Goal: Find specific page/section: Find specific page/section

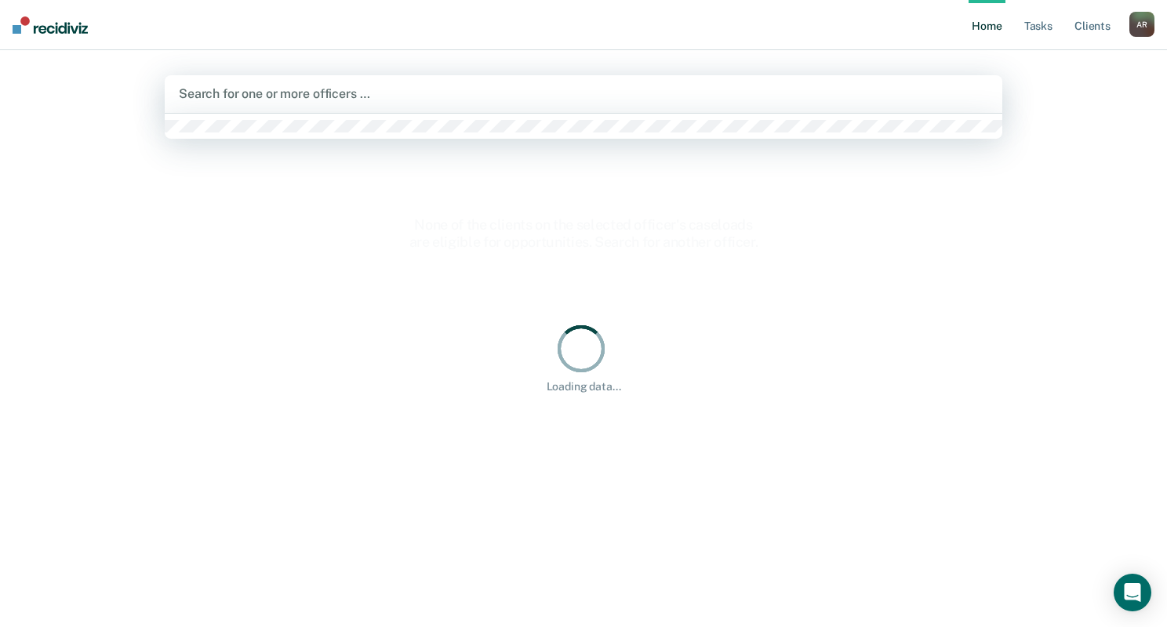
click at [282, 97] on div "Search for one or more officers …" at bounding box center [583, 93] width 812 height 21
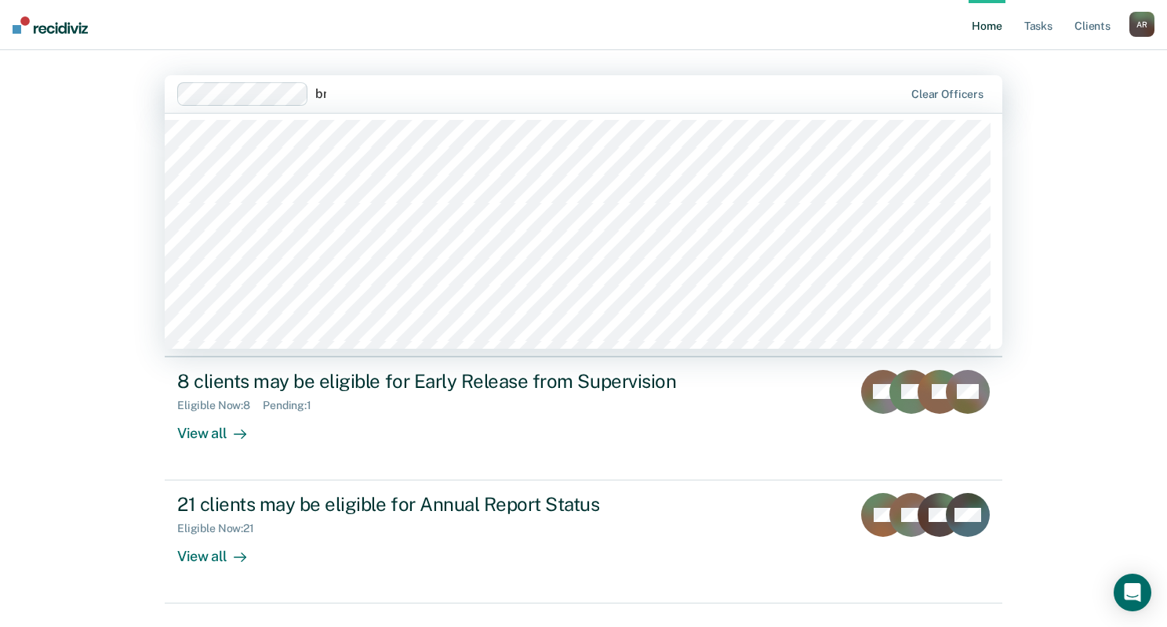
type input "bry"
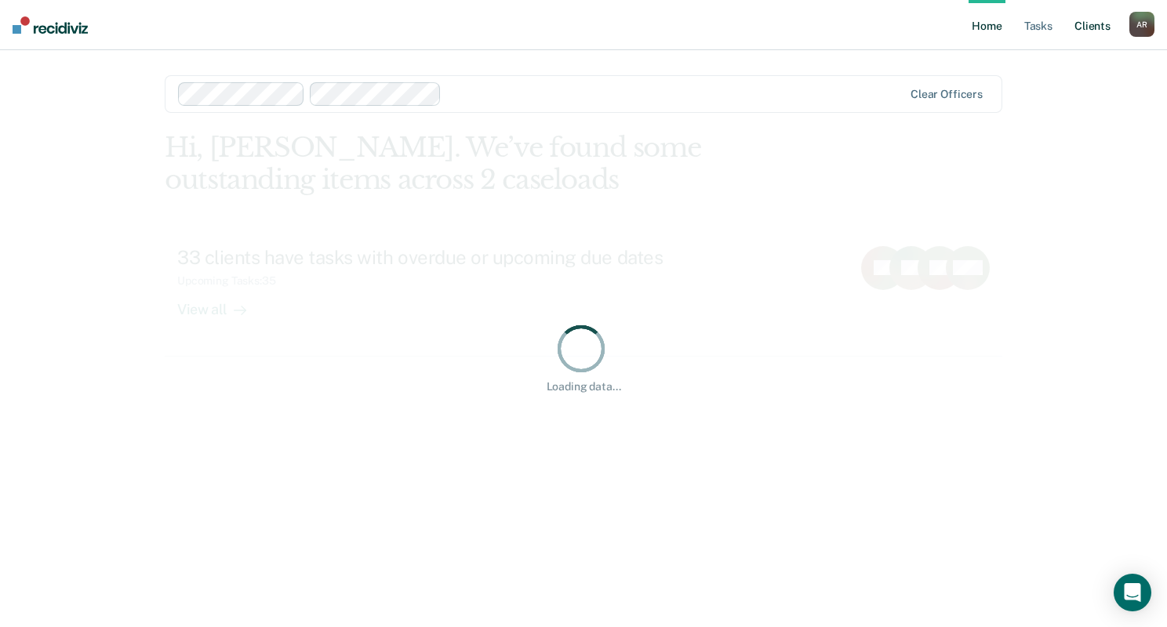
click at [1098, 25] on link "Client s" at bounding box center [1092, 25] width 42 height 50
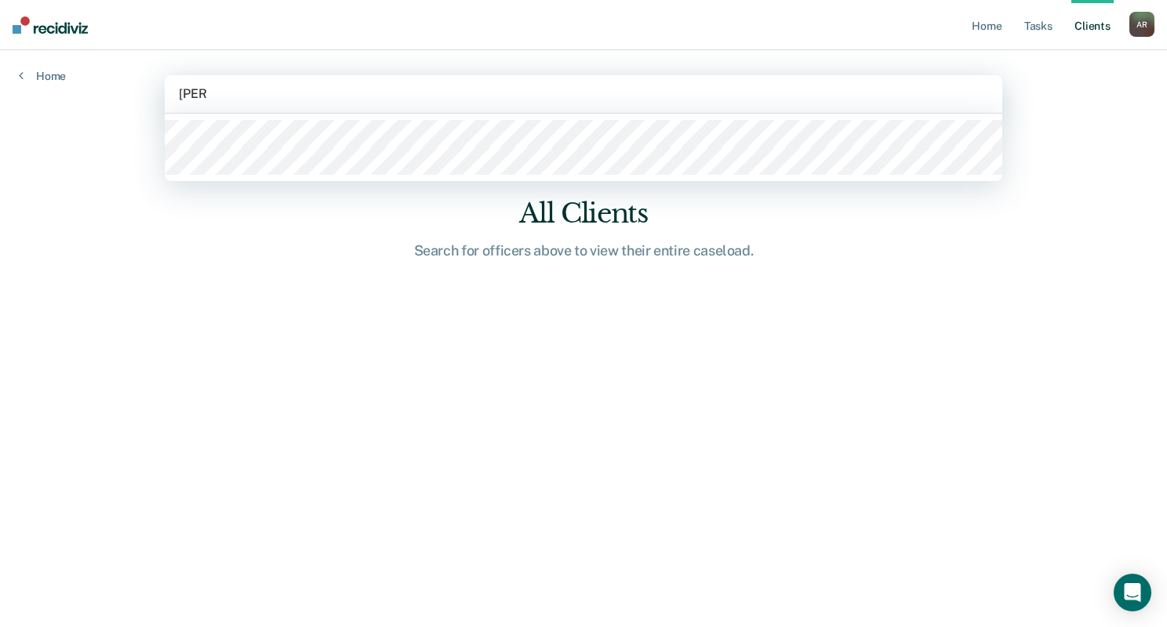
type input "[PERSON_NAME]"
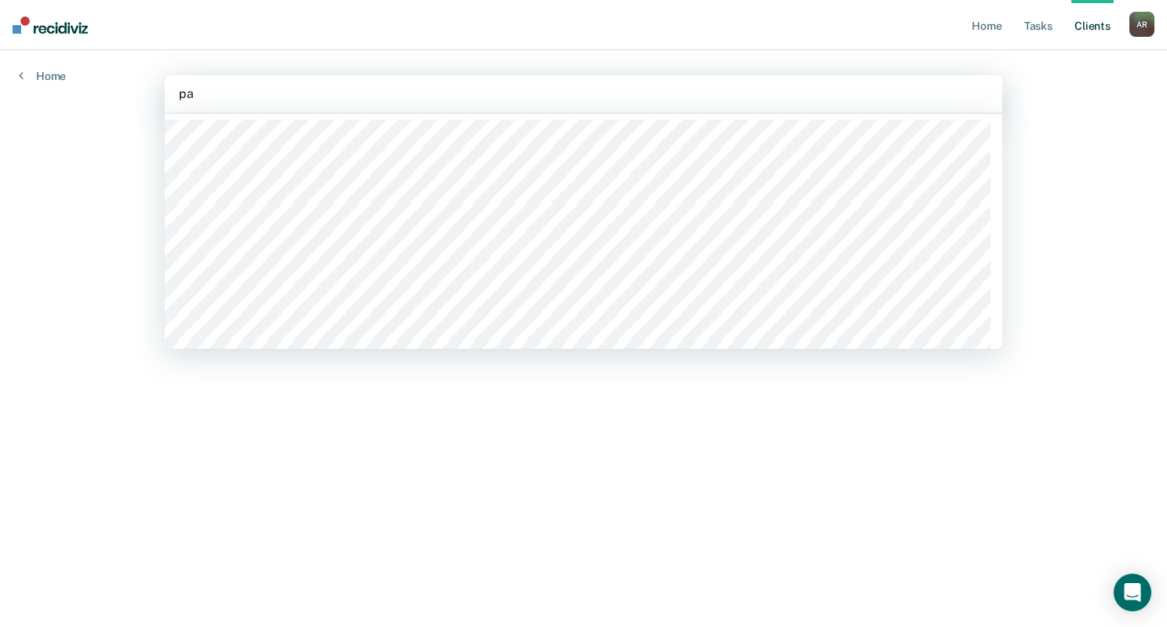
type input "[PERSON_NAME]"
